Goal: Communication & Community: Answer question/provide support

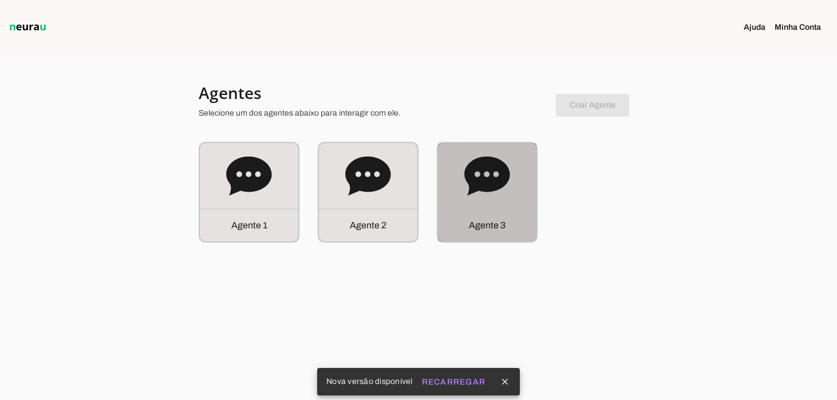
click at [465, 184] on icon at bounding box center [488, 177] width 46 height 46
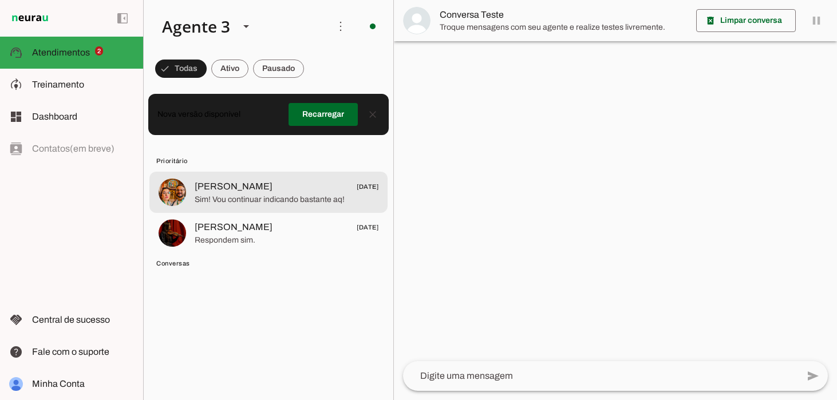
click at [250, 196] on span "Sim! Vou continuar indicando bastante aq!" at bounding box center [287, 199] width 184 height 11
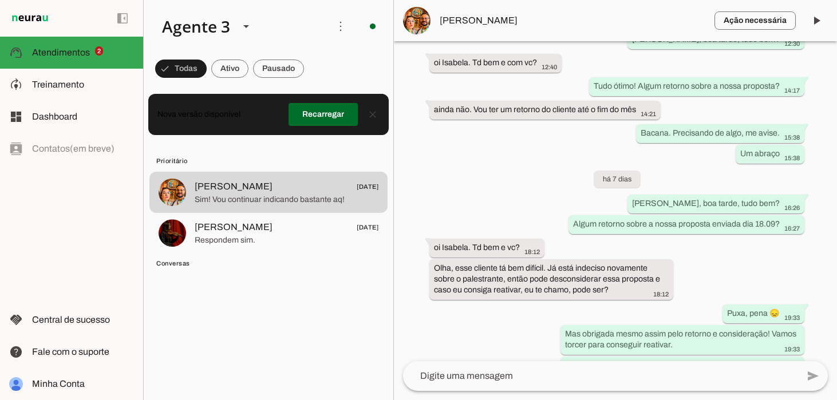
scroll to position [1342, 0]
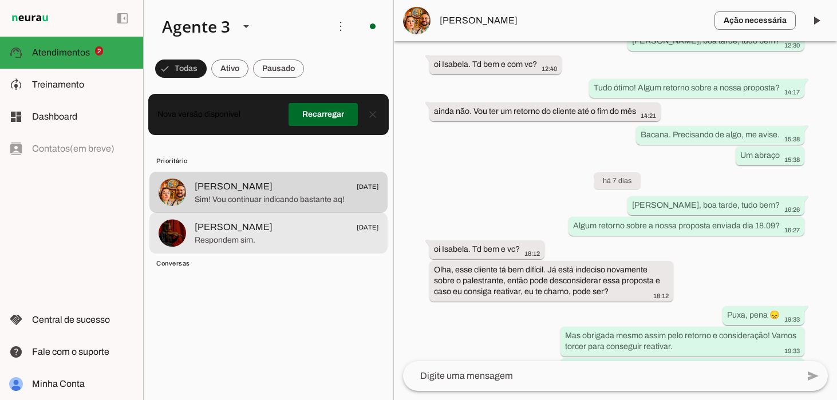
click at [219, 235] on span "Respondem sim." at bounding box center [287, 240] width 184 height 11
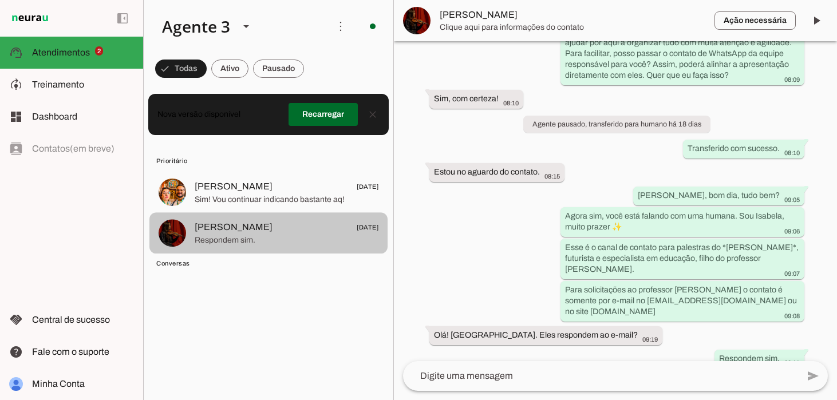
scroll to position [389, 0]
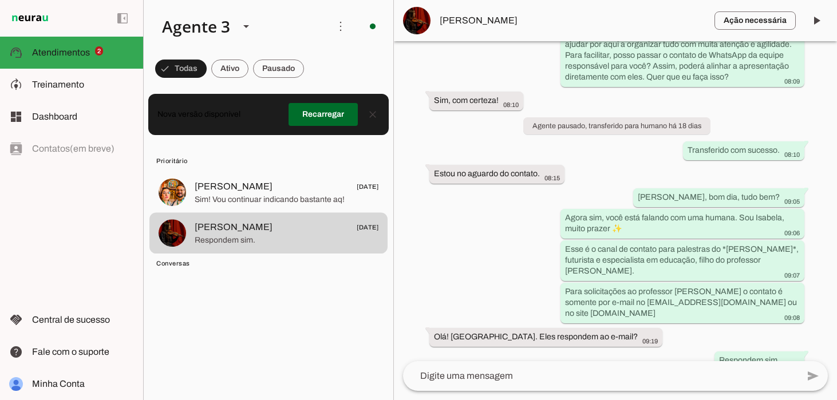
click at [183, 261] on span "Conversas" at bounding box center [267, 263] width 222 height 9
click at [326, 117] on span at bounding box center [323, 114] width 69 height 27
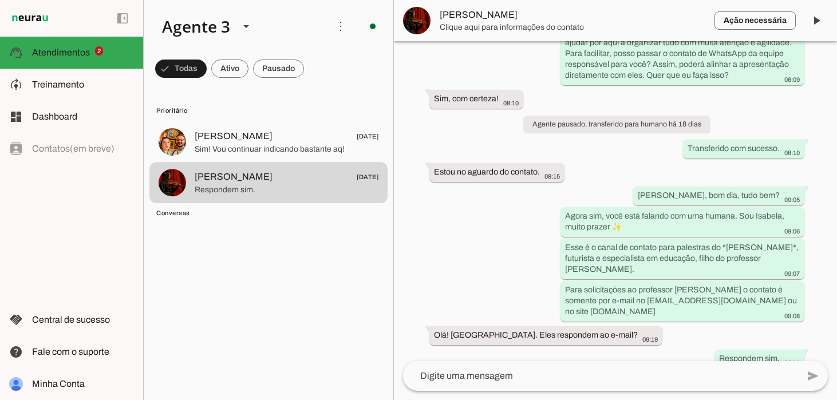
scroll to position [389, 0]
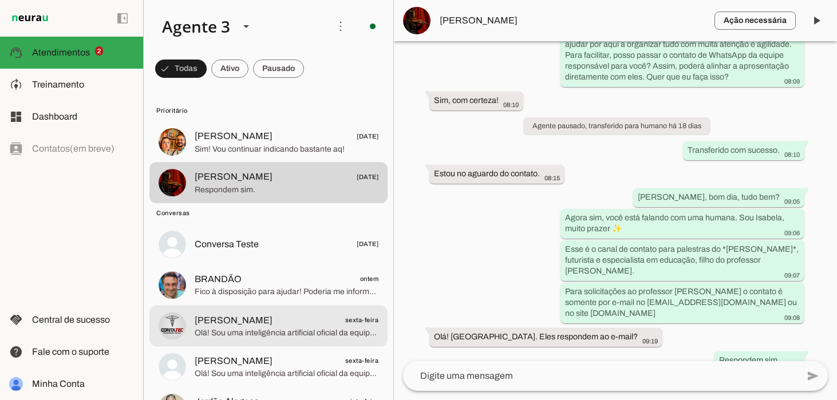
click at [268, 333] on span "Olá! Sou uma inteligência artificial oficial da equipe do Pedro Cortella 😊. Ped…" at bounding box center [287, 333] width 184 height 11
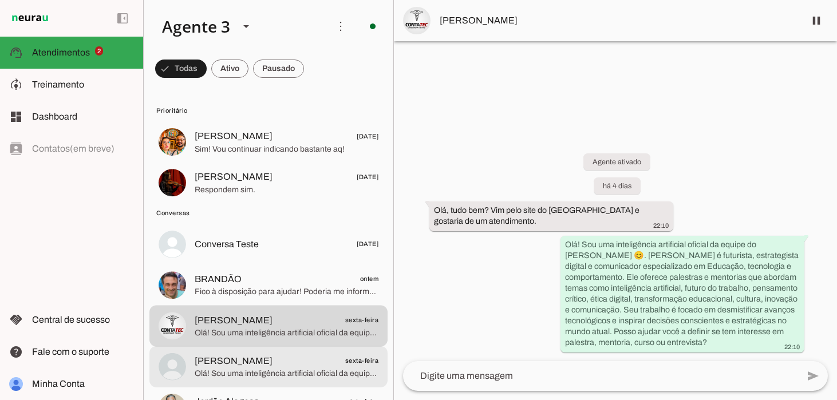
click at [220, 363] on span "Albanisa Valença" at bounding box center [234, 361] width 78 height 14
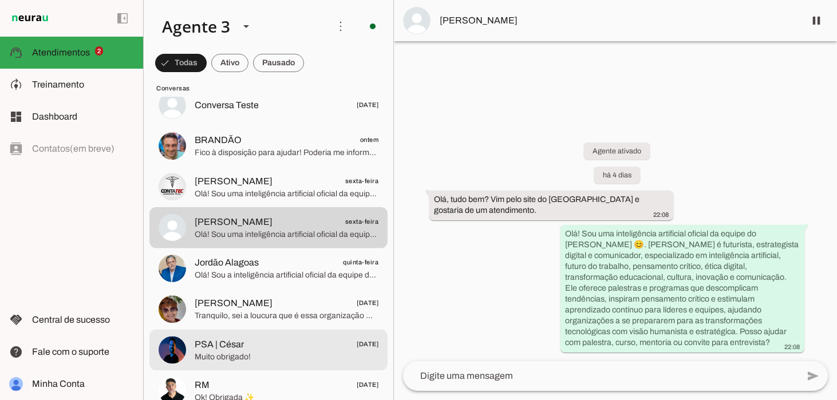
scroll to position [145, 0]
